Goal: Information Seeking & Learning: Learn about a topic

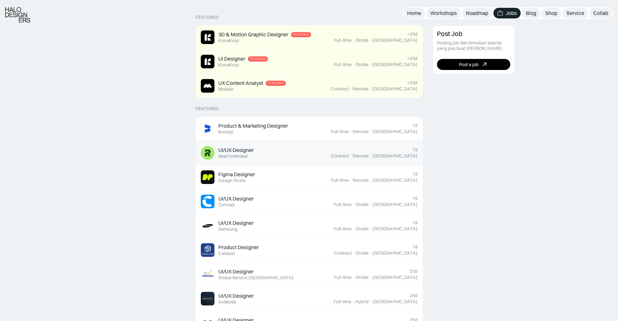
scroll to position [162, 0]
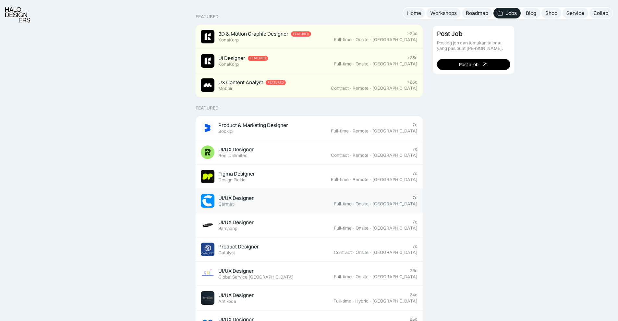
click at [323, 196] on div "UI/UX Designer Featured Cermati" at bounding box center [267, 201] width 133 height 14
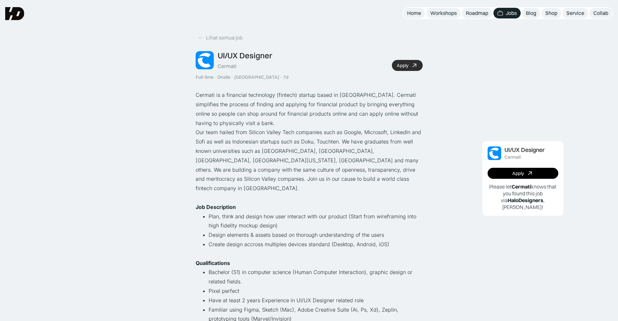
click at [407, 65] on div "Apply" at bounding box center [403, 66] width 12 height 6
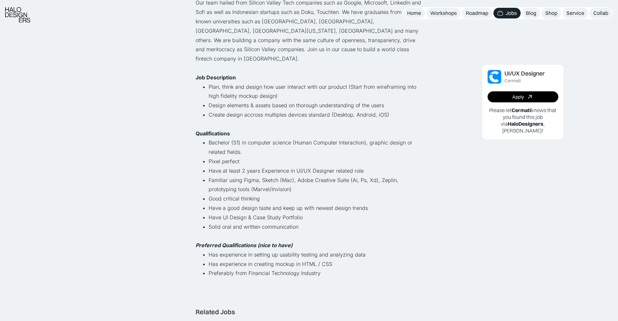
scroll to position [292, 0]
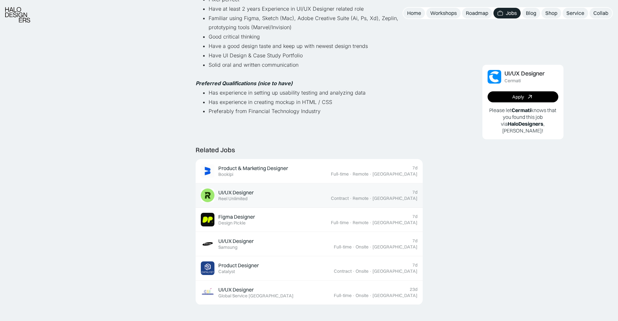
click at [331, 189] on div "UI/UX Designer Featured Reel Unlimited" at bounding box center [266, 196] width 130 height 14
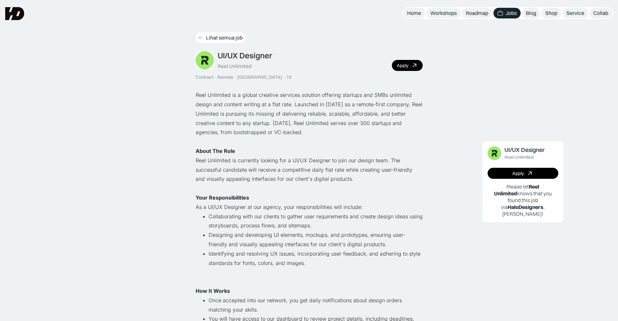
click at [207, 37] on div "Lihat semua job" at bounding box center [224, 37] width 37 height 7
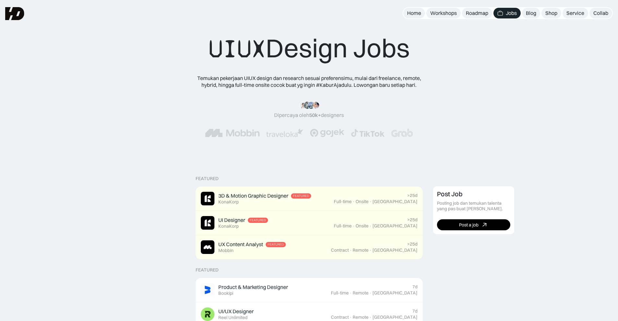
scroll to position [130, 0]
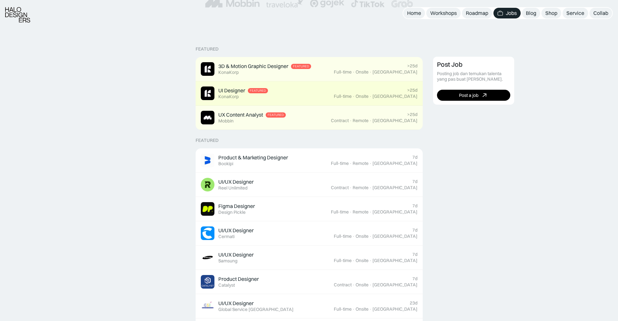
click at [334, 94] on div "UI Designer Featured KonaKorp" at bounding box center [267, 94] width 133 height 14
